Goal: Information Seeking & Learning: Check status

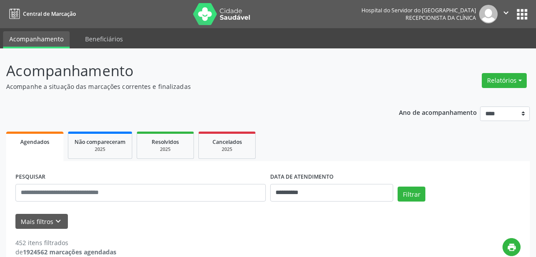
select select "*"
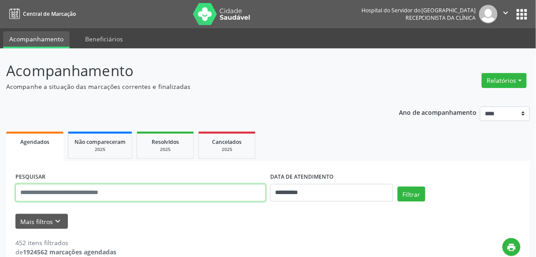
click at [108, 186] on input "text" at bounding box center [140, 193] width 250 height 18
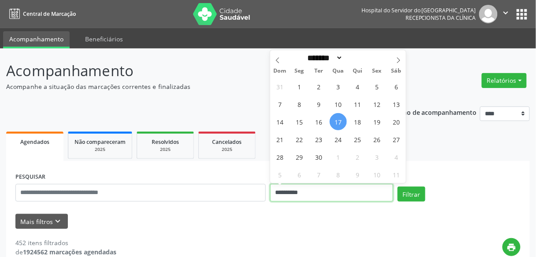
click at [282, 193] on input "**********" at bounding box center [331, 193] width 123 height 18
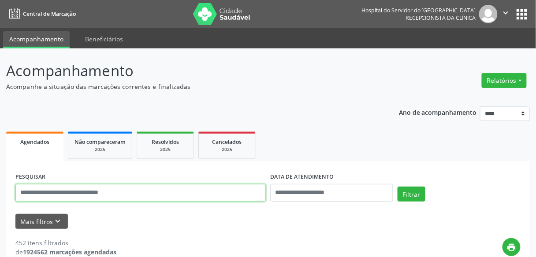
click at [59, 193] on input "text" at bounding box center [140, 193] width 250 height 18
click at [397, 187] on button "Filtrar" at bounding box center [411, 194] width 28 height 15
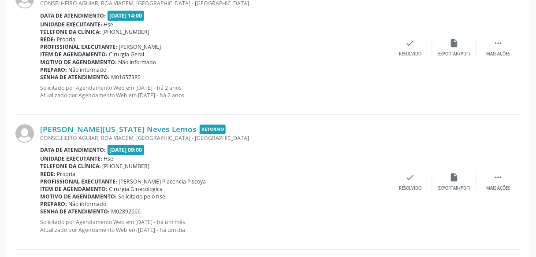
scroll to position [548, 0]
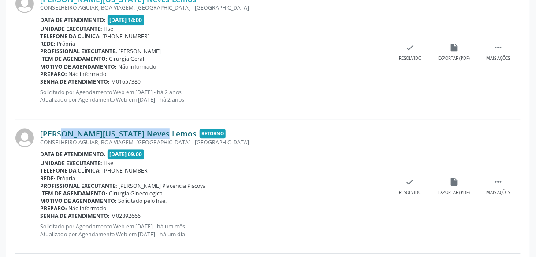
drag, startPoint x: 137, startPoint y: 120, endPoint x: 41, endPoint y: 133, distance: 97.7
click at [41, 133] on div "[PERSON_NAME][US_STATE] Neves Lemos Retorno CONSELHEIRO AGUIAR, [GEOGRAPHIC_DAT…" at bounding box center [267, 186] width 505 height 134
copy link "[PERSON_NAME][US_STATE] Neves Lemos"
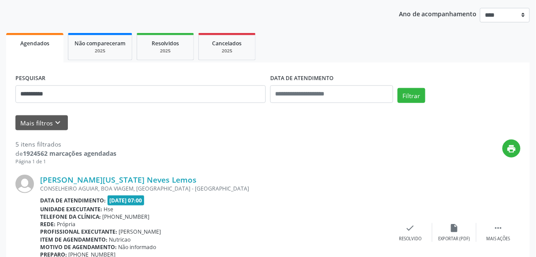
scroll to position [0, 0]
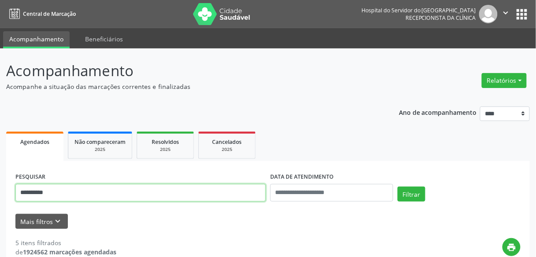
drag, startPoint x: 143, startPoint y: 201, endPoint x: 0, endPoint y: 216, distance: 144.0
click at [397, 187] on button "Filtrar" at bounding box center [411, 194] width 28 height 15
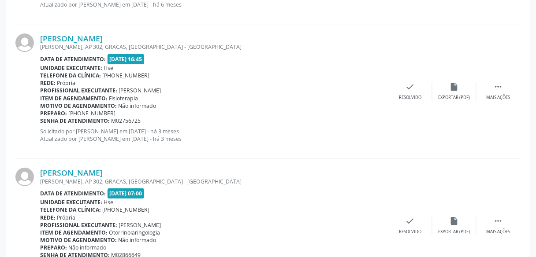
scroll to position [1626, 0]
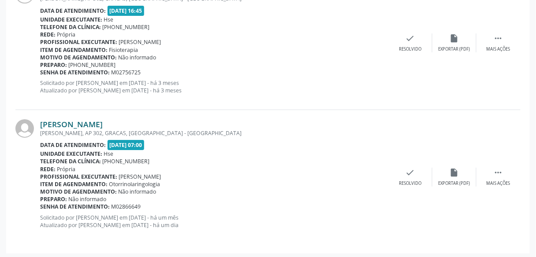
drag, startPoint x: 174, startPoint y: 118, endPoint x: 43, endPoint y: 124, distance: 131.4
click at [43, 124] on div "[PERSON_NAME]" at bounding box center [214, 124] width 348 height 10
drag, startPoint x: 43, startPoint y: 124, endPoint x: 33, endPoint y: 117, distance: 11.9
click at [33, 117] on div "[PERSON_NAME] [PERSON_NAME], AP 302, GRACAS, [GEOGRAPHIC_DATA] - [GEOGRAPHIC_DA…" at bounding box center [267, 177] width 505 height 134
drag, startPoint x: 38, startPoint y: 117, endPoint x: 160, endPoint y: 117, distance: 122.4
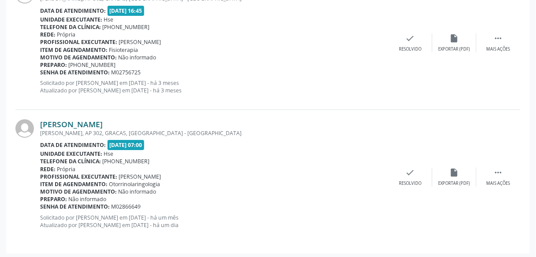
click at [160, 117] on div "[PERSON_NAME] [PERSON_NAME], AP 302, GRACAS, [GEOGRAPHIC_DATA] - [GEOGRAPHIC_DA…" at bounding box center [267, 177] width 505 height 134
click at [103, 119] on link "[PERSON_NAME]" at bounding box center [71, 124] width 63 height 10
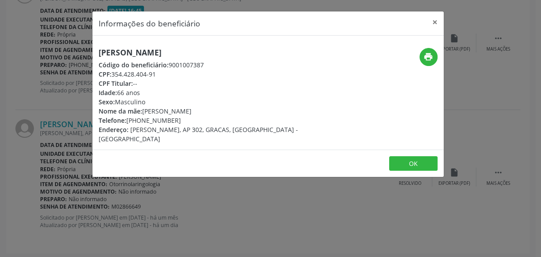
click at [189, 118] on div "Telefone: [PHONE_NUMBER]" at bounding box center [210, 120] width 222 height 9
click at [435, 19] on button "×" at bounding box center [435, 22] width 18 height 22
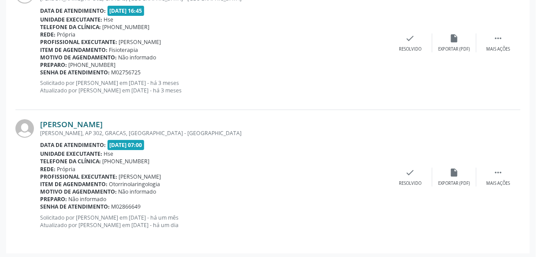
drag, startPoint x: 168, startPoint y: 119, endPoint x: 40, endPoint y: 125, distance: 127.8
click at [40, 125] on div "[PERSON_NAME]" at bounding box center [214, 124] width 348 height 10
copy link "[PERSON_NAME]"
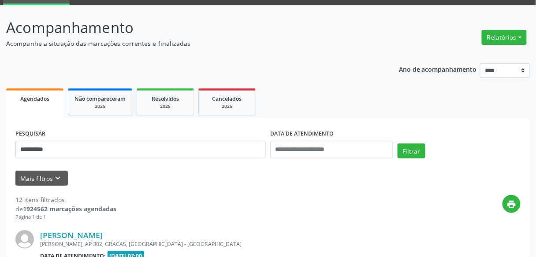
scroll to position [39, 0]
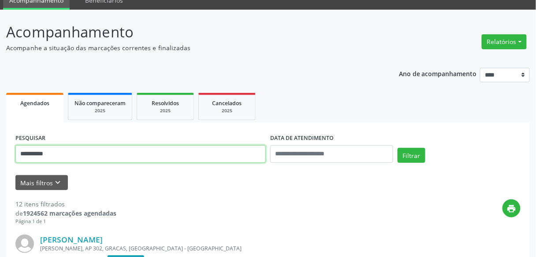
drag, startPoint x: 131, startPoint y: 158, endPoint x: 0, endPoint y: 162, distance: 131.3
click at [397, 148] on button "Filtrar" at bounding box center [411, 155] width 28 height 15
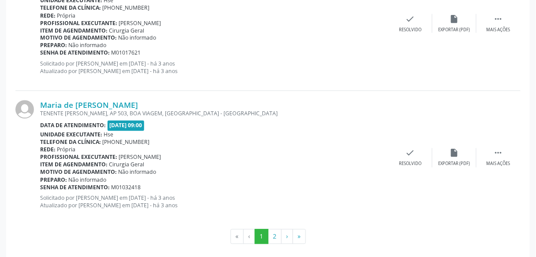
scroll to position [2061, 0]
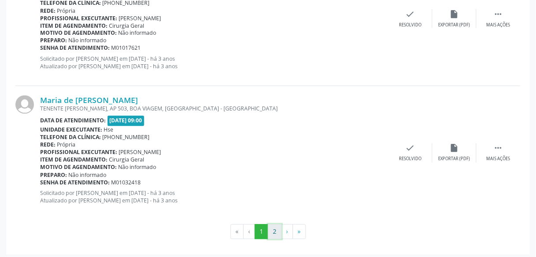
click at [275, 231] on button "2" at bounding box center [275, 232] width 14 height 15
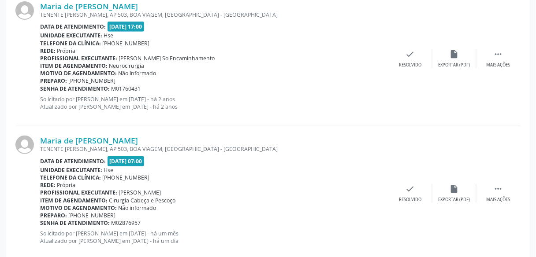
scroll to position [1745, 0]
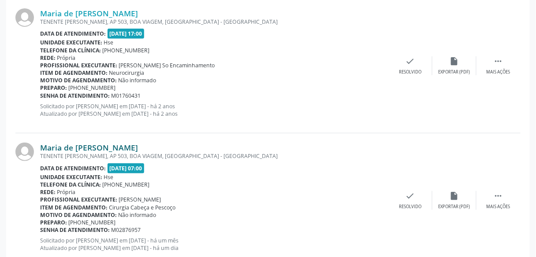
drag, startPoint x: 170, startPoint y: 143, endPoint x: 41, endPoint y: 146, distance: 129.5
click at [41, 146] on div "Maria de [PERSON_NAME]" at bounding box center [214, 148] width 348 height 10
copy link "Maria de [PERSON_NAME]"
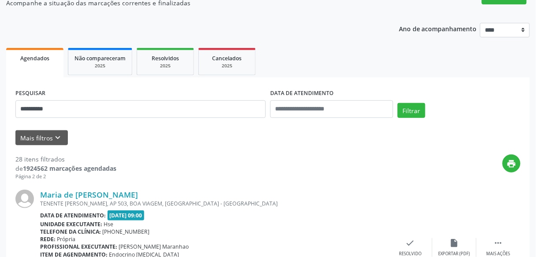
scroll to position [0, 0]
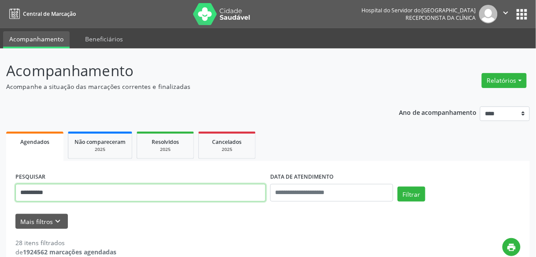
drag, startPoint x: 141, startPoint y: 185, endPoint x: 42, endPoint y: 196, distance: 99.2
click at [42, 196] on input "**********" at bounding box center [140, 193] width 250 height 18
type input "*"
type input "**********"
click at [397, 187] on button "Filtrar" at bounding box center [411, 194] width 28 height 15
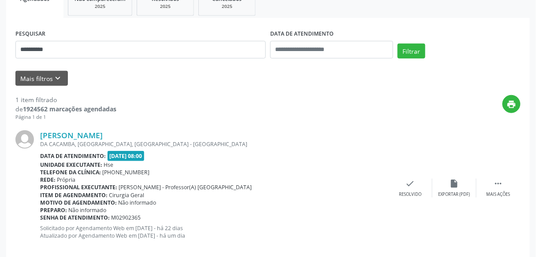
scroll to position [156, 0]
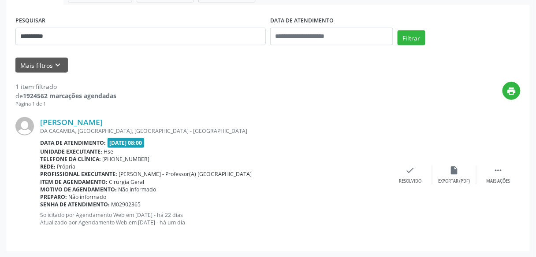
drag, startPoint x: 159, startPoint y: 121, endPoint x: 40, endPoint y: 122, distance: 118.9
click at [40, 122] on div "[PERSON_NAME] DA CACAMBA, [GEOGRAPHIC_DATA], [GEOGRAPHIC_DATA] - [GEOGRAPHIC_DA…" at bounding box center [267, 175] width 505 height 134
copy div "[PERSON_NAME]"
click at [261, 117] on div "[PERSON_NAME]" at bounding box center [214, 122] width 348 height 10
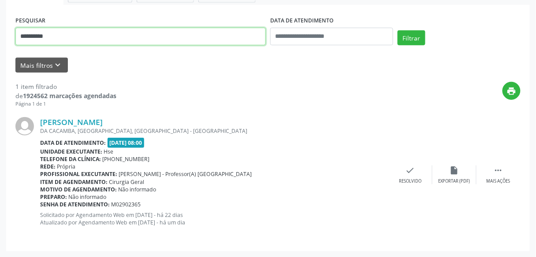
drag, startPoint x: 72, startPoint y: 33, endPoint x: 0, endPoint y: 46, distance: 72.9
click at [0, 46] on div "**********" at bounding box center [268, 75] width 536 height 366
type input "*"
type input "**********"
click at [397, 30] on button "Filtrar" at bounding box center [411, 37] width 28 height 15
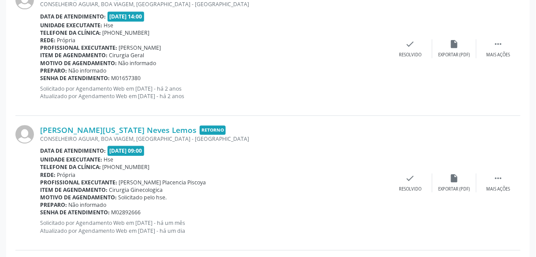
scroll to position [550, 0]
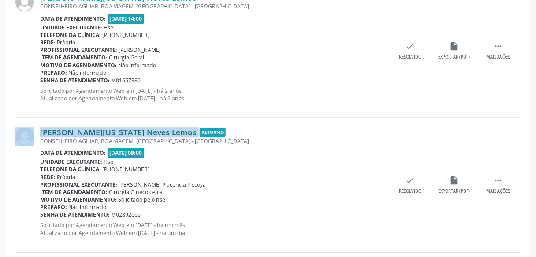
drag, startPoint x: 138, startPoint y: 126, endPoint x: 40, endPoint y: 132, distance: 98.8
click at [40, 132] on div "[PERSON_NAME][US_STATE] Neves Lemos Retorno CONSELHEIRO AGUIAR, [GEOGRAPHIC_DAT…" at bounding box center [267, 185] width 505 height 134
copy div "[PERSON_NAME][US_STATE] Neves Lemos"
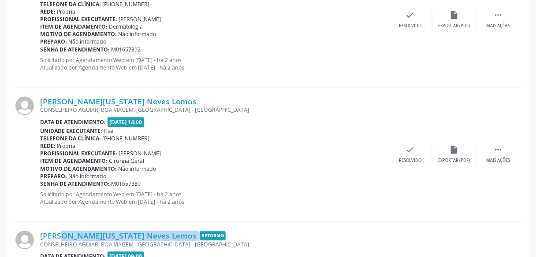
scroll to position [0, 0]
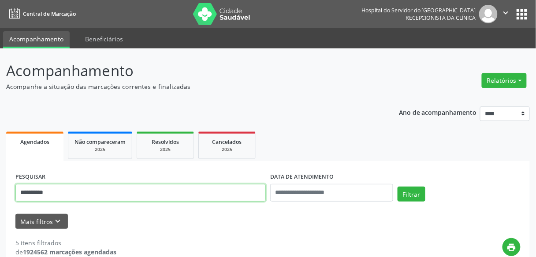
drag, startPoint x: 77, startPoint y: 197, endPoint x: 0, endPoint y: 181, distance: 78.3
type input "**********"
click at [397, 187] on button "Filtrar" at bounding box center [411, 194] width 28 height 15
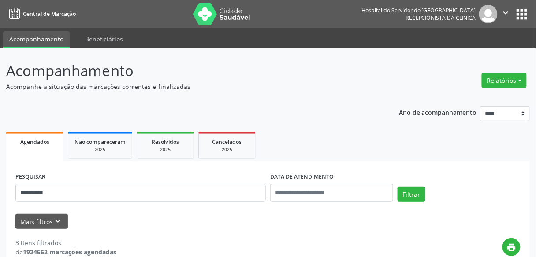
scroll to position [417, 0]
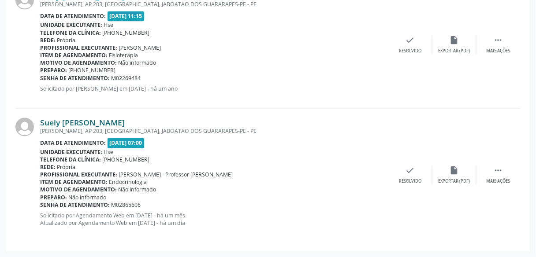
drag, startPoint x: 153, startPoint y: 118, endPoint x: 41, endPoint y: 120, distance: 111.4
click at [41, 120] on div "Suely [PERSON_NAME]" at bounding box center [214, 123] width 348 height 10
click at [41, 120] on link "Suely [PERSON_NAME]" at bounding box center [82, 123] width 85 height 10
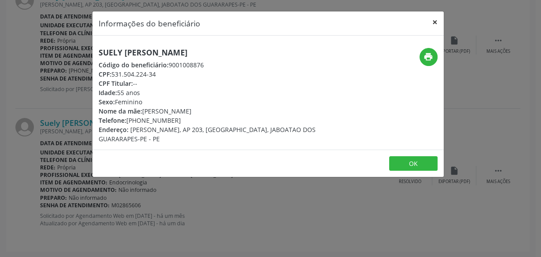
click at [436, 23] on button "×" at bounding box center [435, 22] width 18 height 22
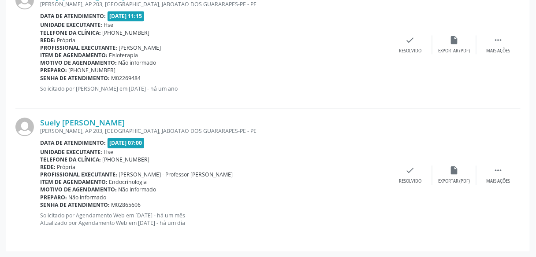
copy link "Suely [PERSON_NAME]"
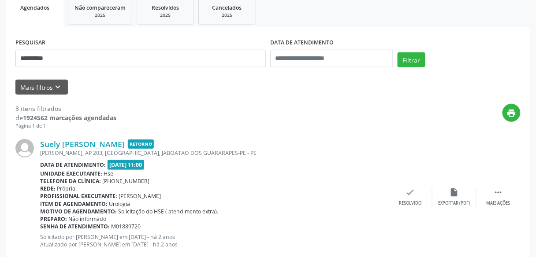
scroll to position [0, 0]
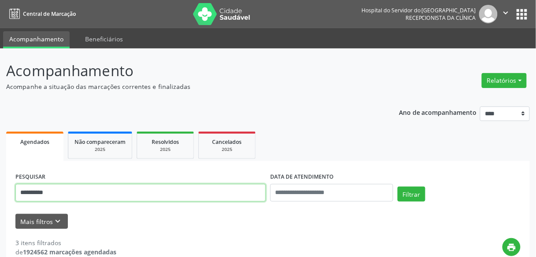
drag, startPoint x: 80, startPoint y: 193, endPoint x: 0, endPoint y: 183, distance: 80.4
click at [397, 187] on button "Filtrar" at bounding box center [411, 194] width 28 height 15
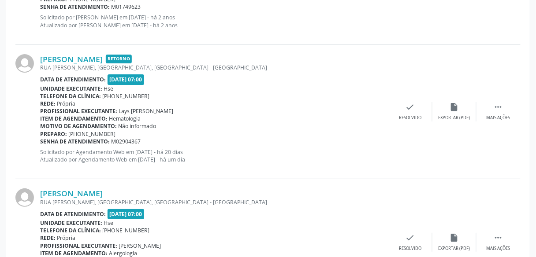
scroll to position [755, 0]
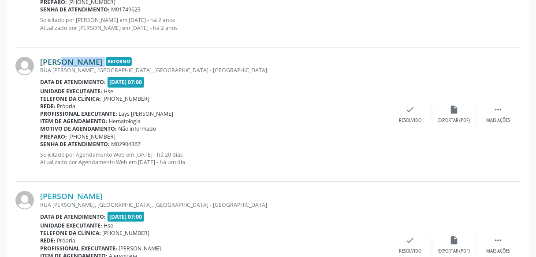
drag, startPoint x: 133, startPoint y: 53, endPoint x: 42, endPoint y: 57, distance: 90.8
click at [42, 57] on div "[PERSON_NAME] Retorno [GEOGRAPHIC_DATA][PERSON_NAME], [GEOGRAPHIC_DATA], [GEOGR…" at bounding box center [267, 115] width 505 height 134
copy div "[PERSON_NAME]"
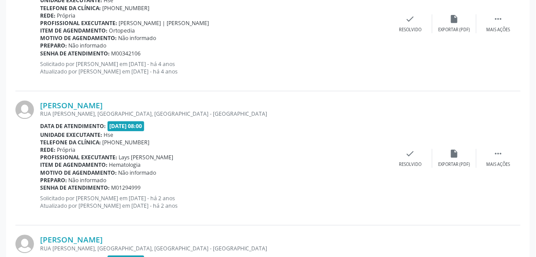
scroll to position [0, 0]
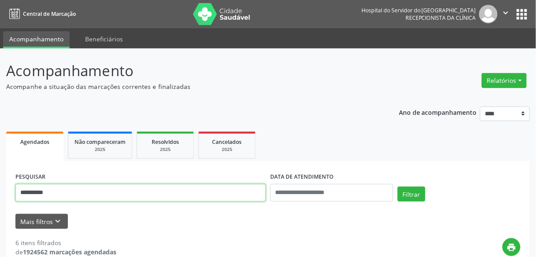
drag, startPoint x: 94, startPoint y: 185, endPoint x: 0, endPoint y: 190, distance: 94.0
click at [397, 187] on button "Filtrar" at bounding box center [411, 194] width 28 height 15
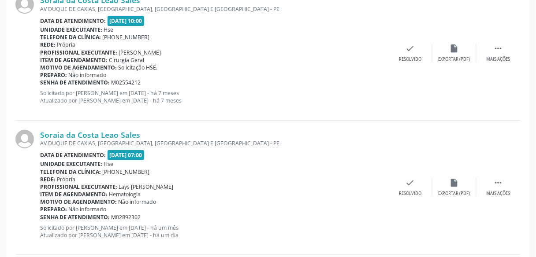
scroll to position [1614, 0]
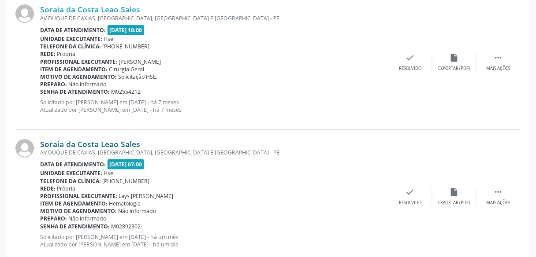
drag, startPoint x: 141, startPoint y: 138, endPoint x: 41, endPoint y: 141, distance: 100.4
click at [41, 141] on div "Soraia da Costa Leao Sales" at bounding box center [214, 144] width 348 height 10
copy link "Soraia da Costa Leao Sales"
click at [109, 117] on div "Soraia da Costa Leao Sales AV [GEOGRAPHIC_DATA], [GEOGRAPHIC_DATA], [GEOGRAPHIC…" at bounding box center [214, 61] width 348 height 115
drag, startPoint x: 140, startPoint y: 141, endPoint x: 40, endPoint y: 139, distance: 100.0
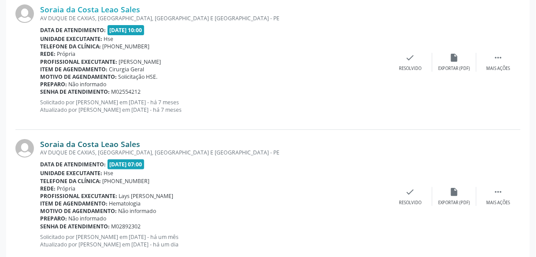
click at [40, 139] on div "Soraia da Costa Leao Sales" at bounding box center [214, 144] width 348 height 10
copy link "Soraia da Costa Leao Sales"
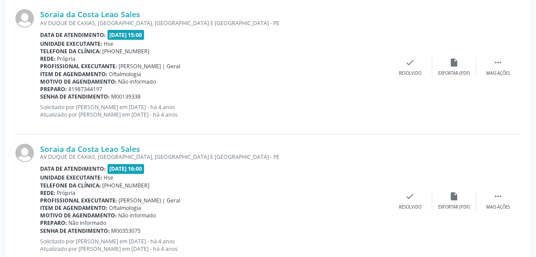
scroll to position [40, 0]
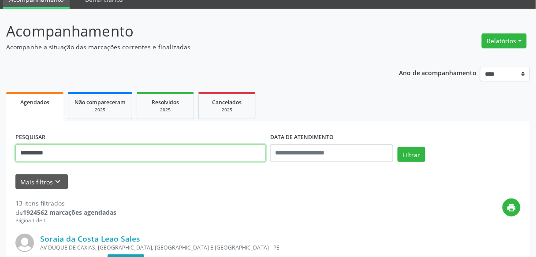
drag, startPoint x: 109, startPoint y: 156, endPoint x: 0, endPoint y: 144, distance: 109.9
click at [397, 147] on button "Filtrar" at bounding box center [411, 154] width 28 height 15
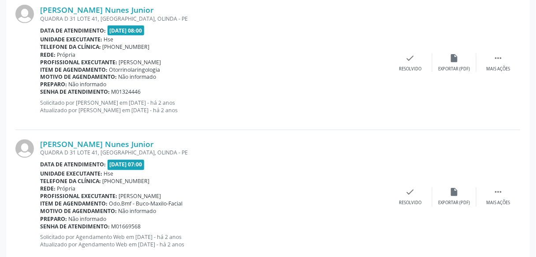
scroll to position [2061, 0]
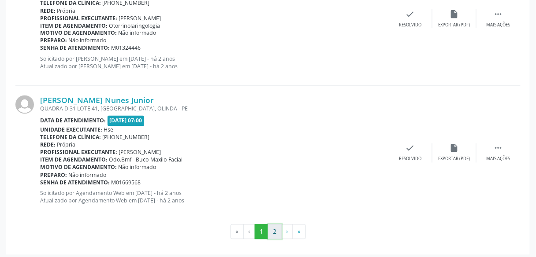
click at [277, 226] on button "2" at bounding box center [275, 232] width 14 height 15
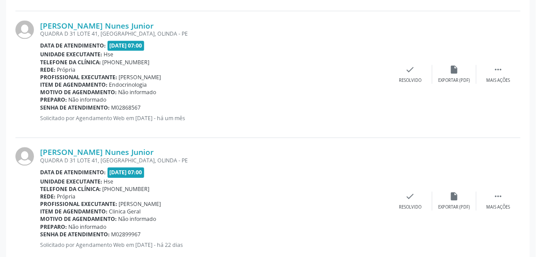
scroll to position [435, 0]
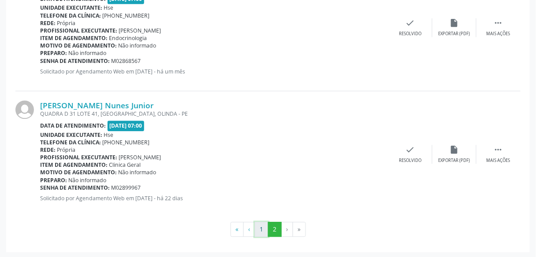
click at [258, 229] on button "1" at bounding box center [262, 229] width 14 height 15
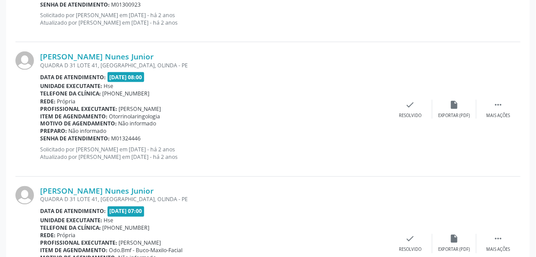
scroll to position [2061, 0]
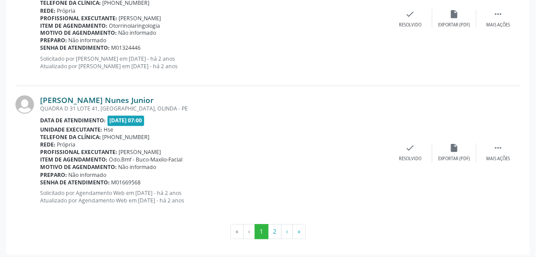
drag, startPoint x: 168, startPoint y: 96, endPoint x: 42, endPoint y: 92, distance: 126.0
click at [42, 96] on div "[PERSON_NAME] Nunes Junior" at bounding box center [214, 101] width 348 height 10
copy link "[PERSON_NAME] Nunes Junior"
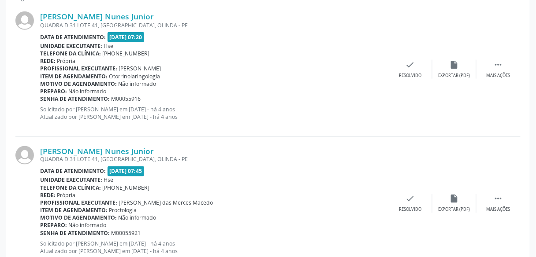
scroll to position [37, 0]
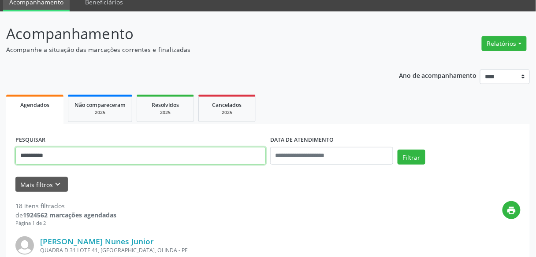
drag, startPoint x: 81, startPoint y: 158, endPoint x: 0, endPoint y: 153, distance: 81.2
type input "**********"
click at [397, 150] on button "Filtrar" at bounding box center [411, 157] width 28 height 15
drag, startPoint x: 100, startPoint y: 153, endPoint x: 0, endPoint y: 185, distance: 104.9
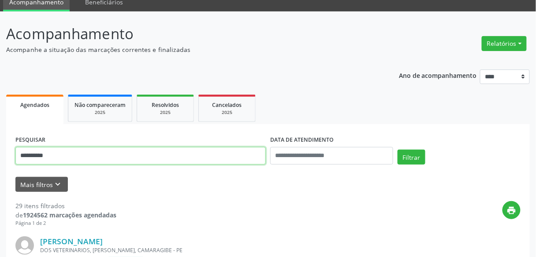
type input "*"
click at [397, 150] on button "Filtrar" at bounding box center [411, 157] width 28 height 15
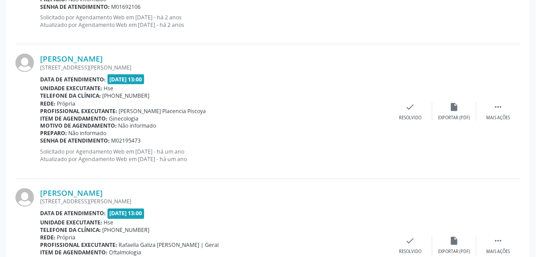
scroll to position [2061, 0]
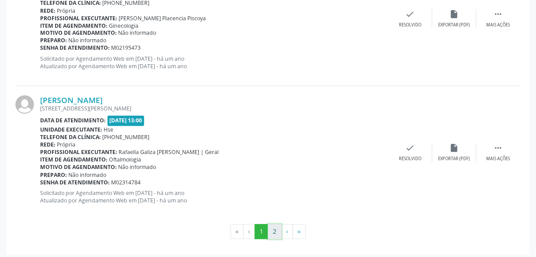
click at [279, 231] on button "2" at bounding box center [275, 232] width 14 height 15
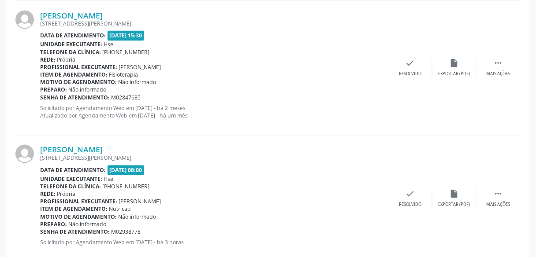
scroll to position [442, 0]
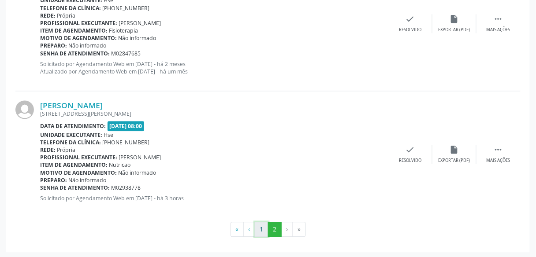
click at [261, 229] on button "1" at bounding box center [262, 229] width 14 height 15
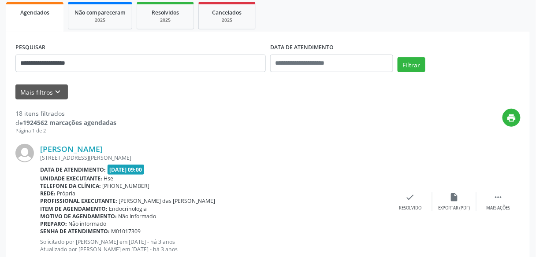
scroll to position [129, 0]
click at [103, 149] on link "[PERSON_NAME]" at bounding box center [71, 149] width 63 height 10
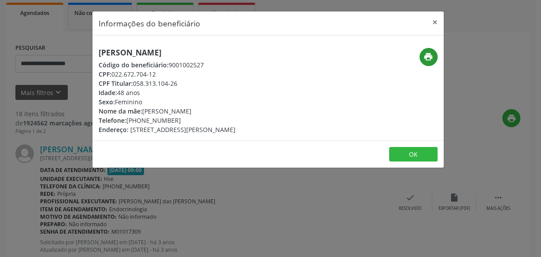
drag, startPoint x: 419, startPoint y: 62, endPoint x: 429, endPoint y: 59, distance: 9.5
click at [429, 59] on div "print" at bounding box center [385, 57] width 105 height 18
click at [429, 59] on icon "print" at bounding box center [429, 57] width 10 height 10
click at [125, 48] on h5 "[PERSON_NAME]" at bounding box center [167, 52] width 137 height 9
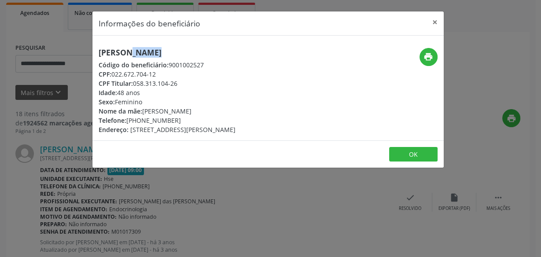
click at [125, 48] on h5 "[PERSON_NAME]" at bounding box center [167, 52] width 137 height 9
click at [69, 42] on div "Informações do beneficiário × [PERSON_NAME] Código do beneficiário: 9001002527 …" at bounding box center [270, 128] width 541 height 257
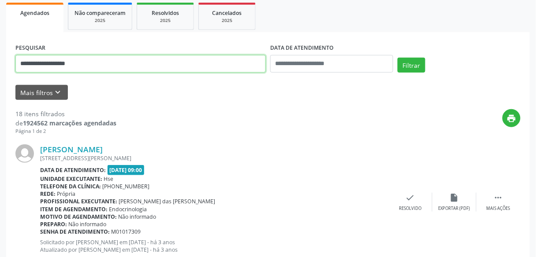
click at [74, 58] on input "**********" at bounding box center [140, 64] width 250 height 18
paste input "******"
click at [397, 58] on button "Filtrar" at bounding box center [411, 65] width 28 height 15
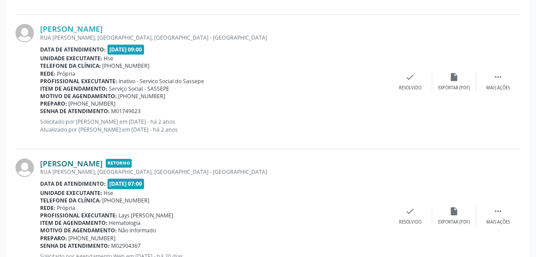
scroll to position [653, 0]
click at [92, 93] on b "Motivo de agendamento:" at bounding box center [78, 96] width 77 height 7
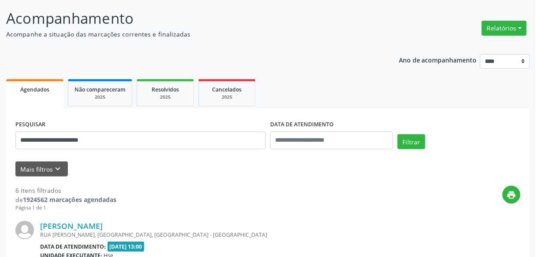
scroll to position [0, 0]
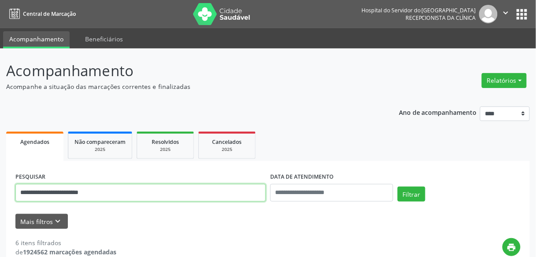
click at [96, 199] on input "**********" at bounding box center [140, 193] width 250 height 18
click at [397, 187] on button "Filtrar" at bounding box center [411, 194] width 28 height 15
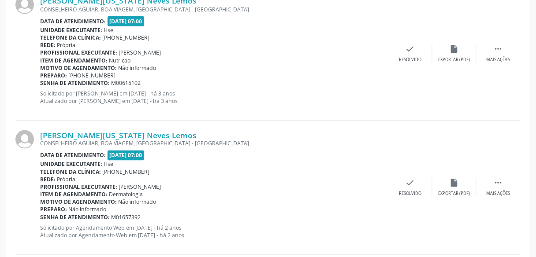
click at [96, 199] on b "Motivo de agendamento:" at bounding box center [78, 202] width 77 height 7
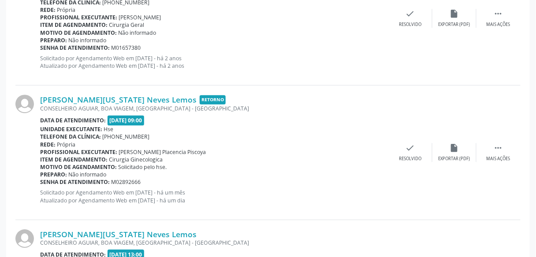
scroll to position [581, 0]
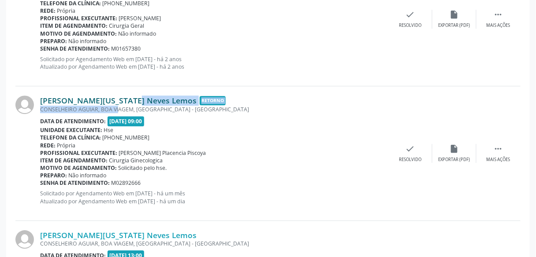
drag, startPoint x: 107, startPoint y: 111, endPoint x: 104, endPoint y: 101, distance: 10.0
click at [104, 101] on div "[PERSON_NAME][US_STATE] Neves Lemos Retorno CONSELHEIRO AGUIAR, [GEOGRAPHIC_DAT…" at bounding box center [214, 153] width 348 height 115
click at [104, 101] on link "[PERSON_NAME][US_STATE] Neves Lemos" at bounding box center [118, 101] width 156 height 10
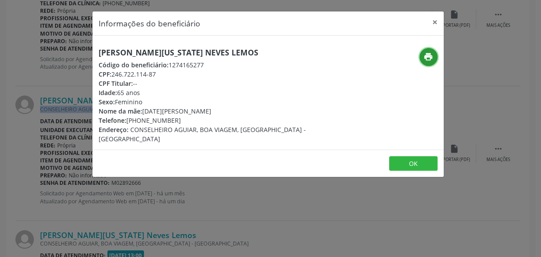
click at [436, 55] on button "print" at bounding box center [429, 57] width 18 height 18
click at [124, 76] on div "CPF: 246.722.114-87" at bounding box center [210, 74] width 222 height 9
click at [131, 48] on div "[PERSON_NAME][US_STATE] Neves Lemos Código do beneficiário: 1274165277 CPF: 246…" at bounding box center [267, 93] width 351 height 114
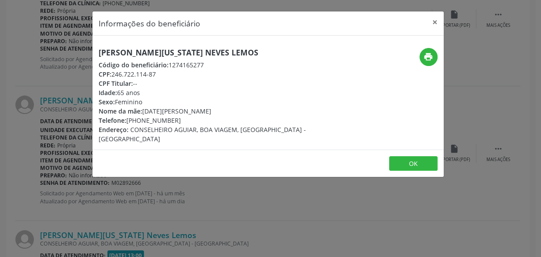
click at [131, 48] on h5 "[PERSON_NAME][US_STATE] Neves Lemos" at bounding box center [210, 52] width 222 height 9
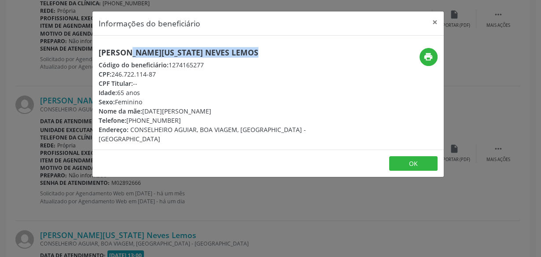
click at [131, 48] on h5 "[PERSON_NAME][US_STATE] Neves Lemos" at bounding box center [210, 52] width 222 height 9
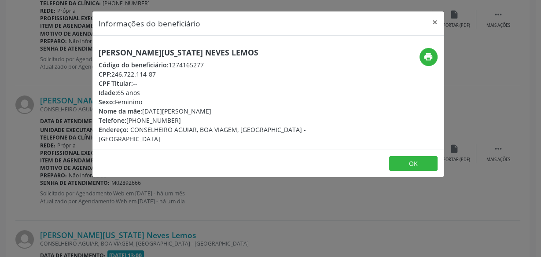
click at [63, 111] on div "Informações do beneficiário × [PERSON_NAME][US_STATE] Neves Lemos Código do ben…" at bounding box center [270, 128] width 541 height 257
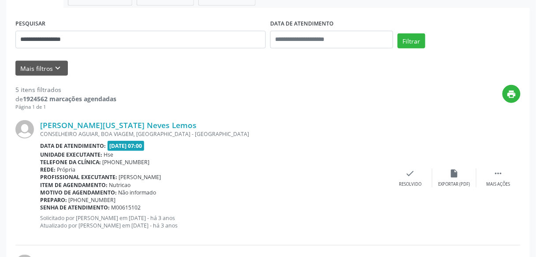
scroll to position [185, 0]
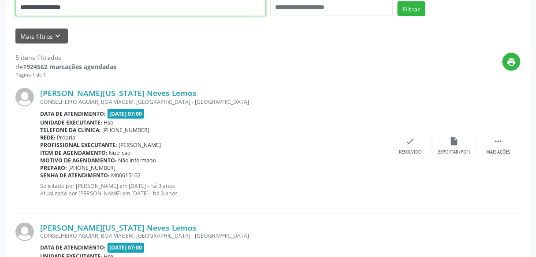
click at [81, 8] on input "**********" at bounding box center [140, 8] width 250 height 18
type input "**********"
click at [397, 1] on button "Filtrar" at bounding box center [411, 8] width 28 height 15
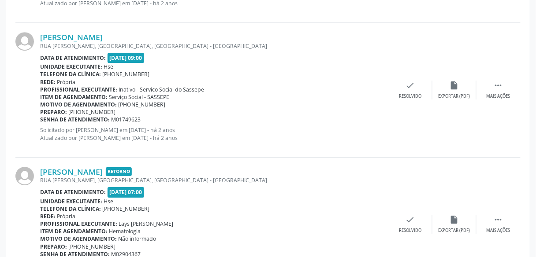
scroll to position [644, 0]
click at [105, 43] on div "RUA [PERSON_NAME], [GEOGRAPHIC_DATA], [GEOGRAPHIC_DATA] - [GEOGRAPHIC_DATA]" at bounding box center [214, 46] width 348 height 7
click at [103, 39] on link "[PERSON_NAME]" at bounding box center [71, 38] width 63 height 10
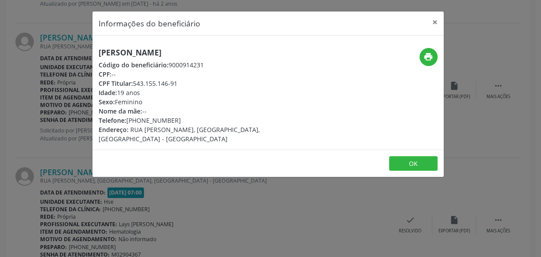
click at [152, 46] on div "[PERSON_NAME] Código do beneficiário: 9000914231 CPF: -- CPF Titular: 543.155.1…" at bounding box center [267, 93] width 351 height 114
click at [425, 58] on icon "print" at bounding box center [429, 57] width 10 height 10
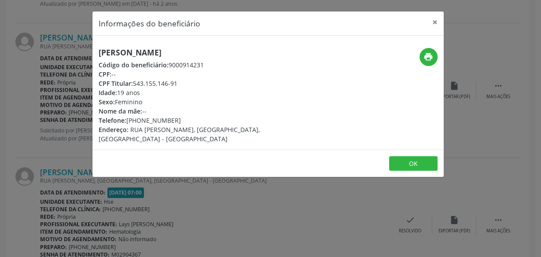
click at [15, 97] on div "Informações do beneficiário × [PERSON_NAME] Código do beneficiário: 9000914231 …" at bounding box center [270, 128] width 541 height 257
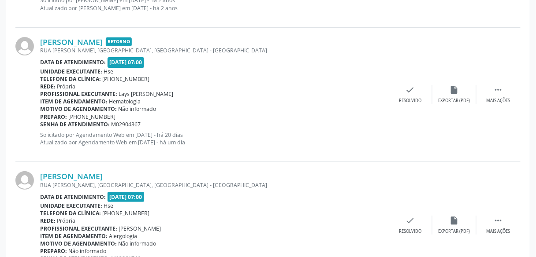
scroll to position [775, 0]
